Goal: Transaction & Acquisition: Purchase product/service

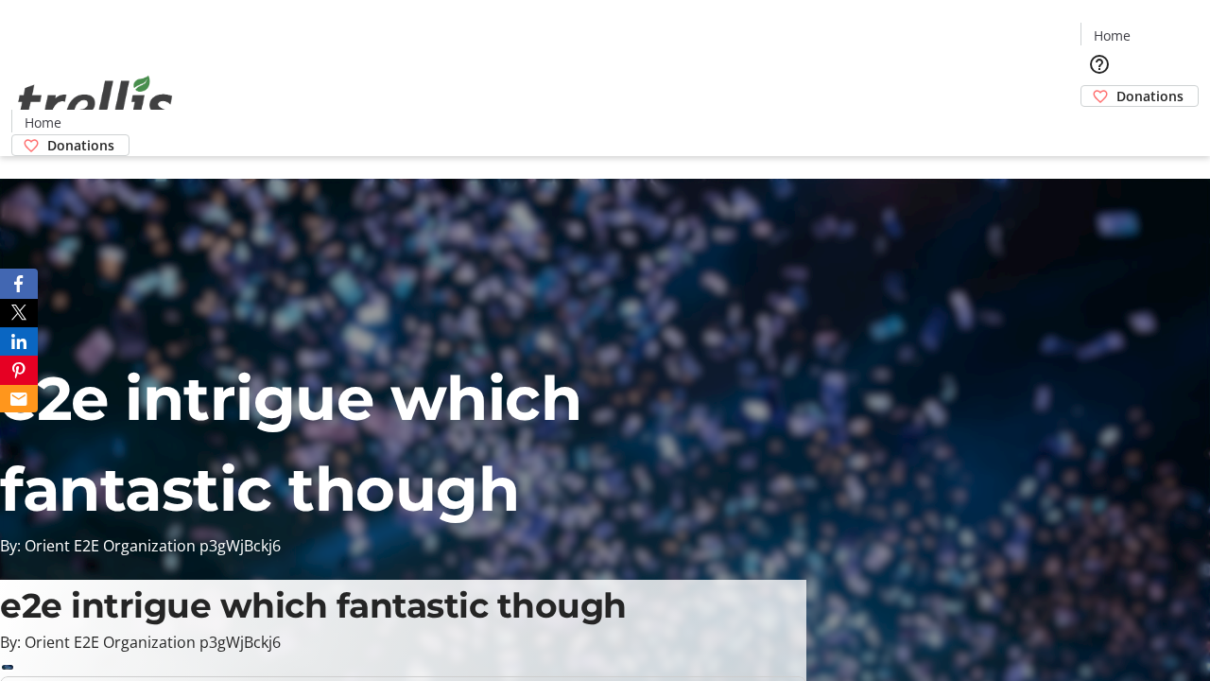
click at [1116, 86] on span "Donations" at bounding box center [1149, 96] width 67 height 20
